Goal: Task Accomplishment & Management: Use online tool/utility

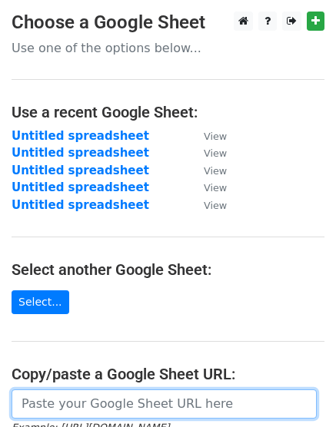
click at [114, 405] on input "url" at bounding box center [164, 404] width 305 height 29
paste input "[URL][DOMAIN_NAME]"
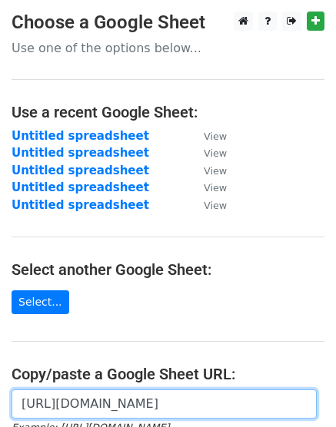
scroll to position [0, 320]
type input "[URL][DOMAIN_NAME]"
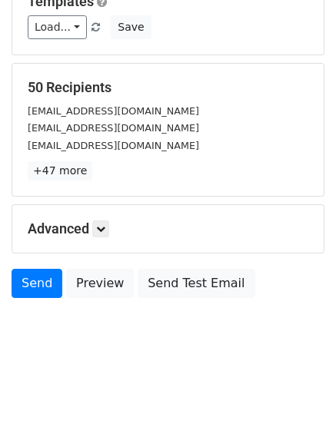
scroll to position [170, 0]
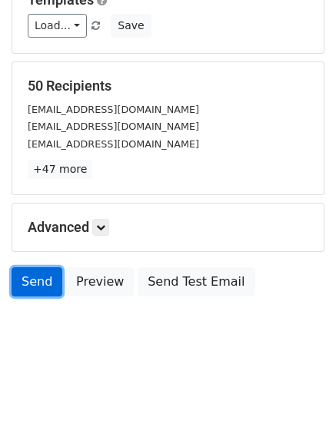
click at [40, 282] on link "Send" at bounding box center [37, 282] width 51 height 29
